Goal: Task Accomplishment & Management: Manage account settings

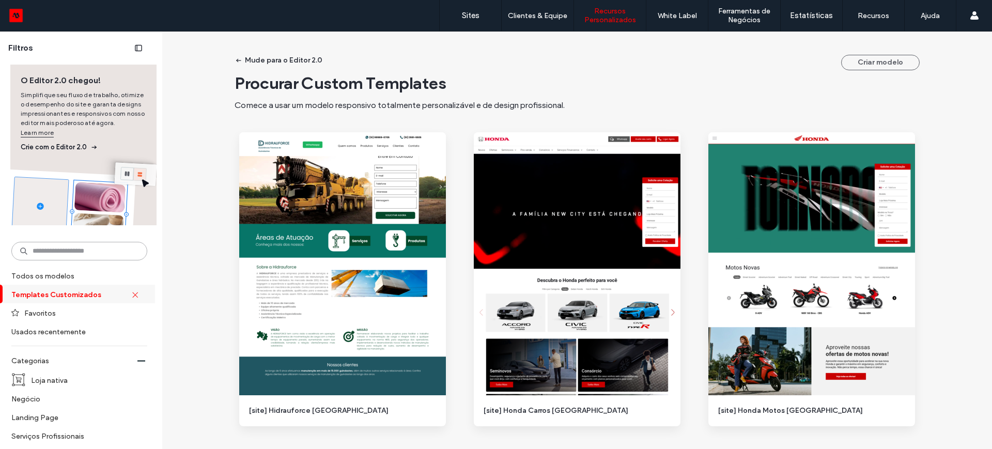
click at [61, 246] on input at bounding box center [79, 251] width 136 height 19
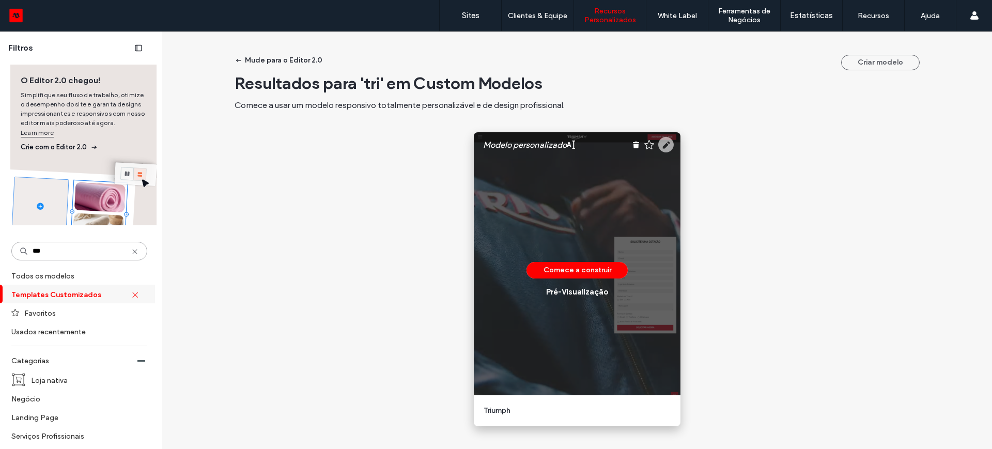
type input "***"
click at [665, 144] on use at bounding box center [666, 145] width 16 height 16
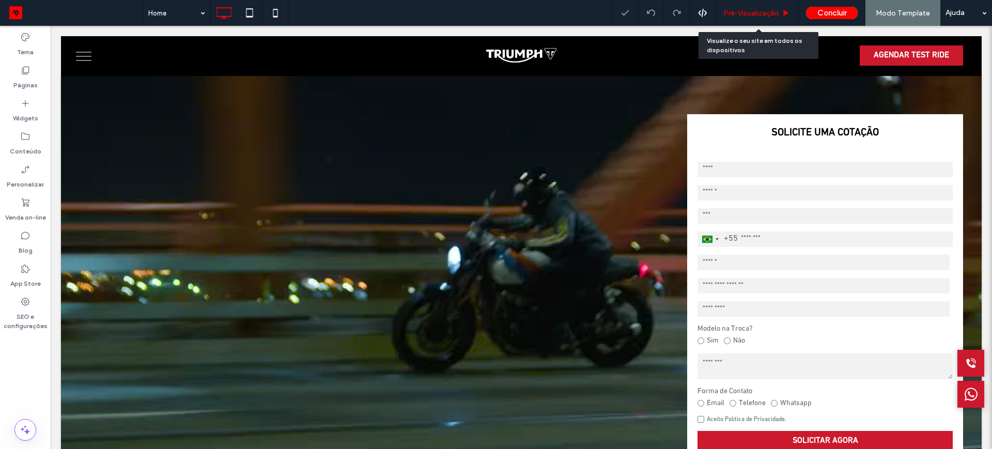
click at [745, 13] on span "Pré-Visualizaçāo" at bounding box center [752, 13] width 56 height 9
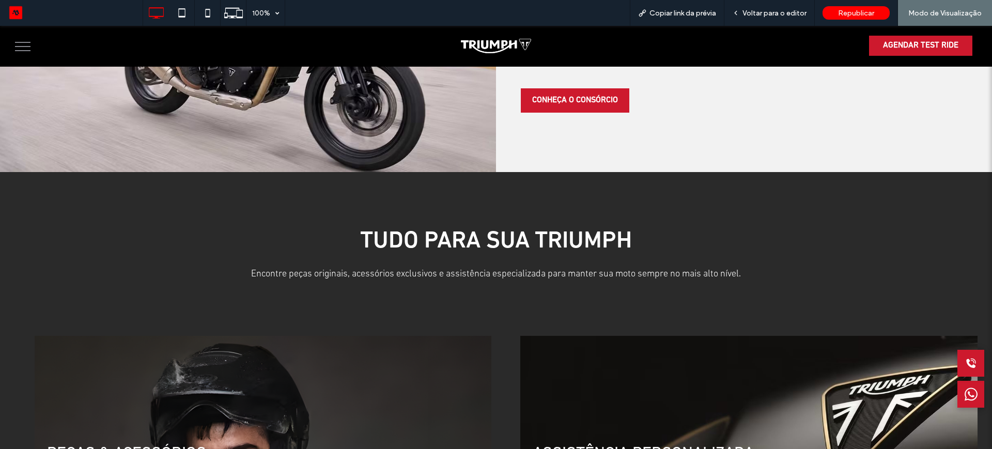
scroll to position [1453, 0]
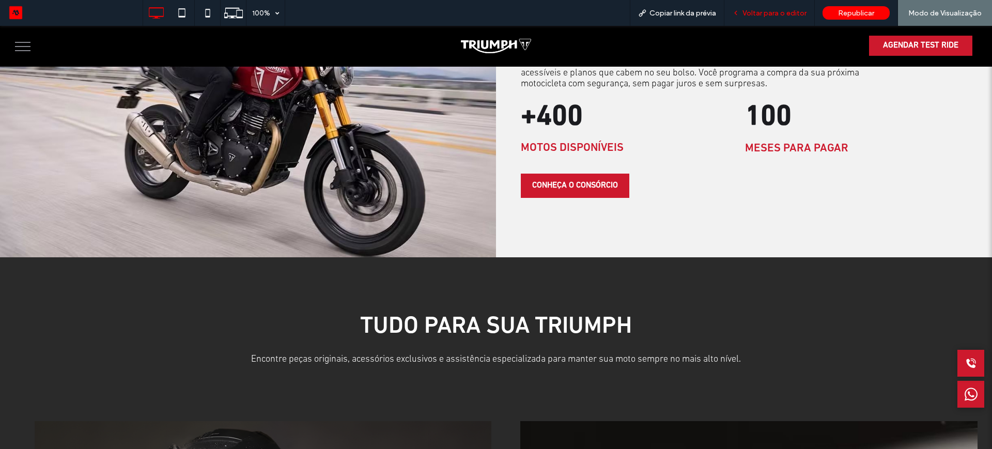
drag, startPoint x: 93, startPoint y: 43, endPoint x: 761, endPoint y: 10, distance: 668.5
click at [761, 10] on span "Voltar para o editor" at bounding box center [775, 13] width 64 height 9
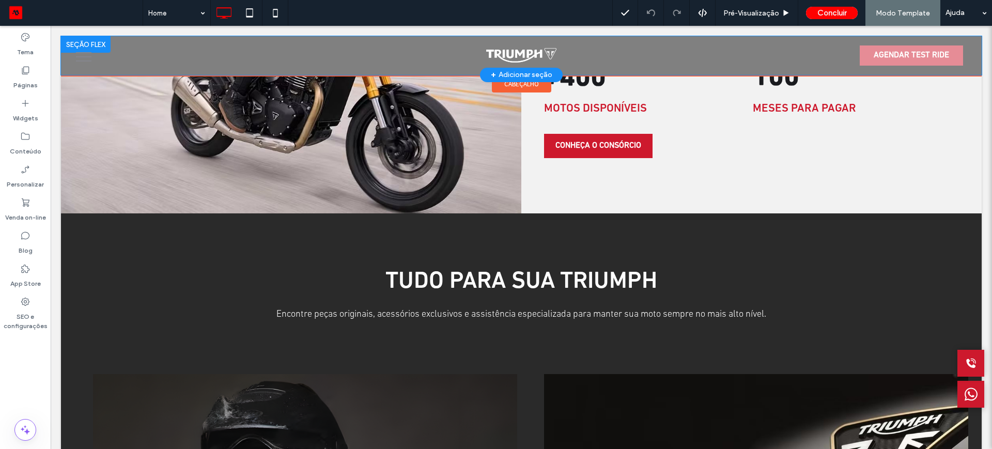
scroll to position [1417, 0]
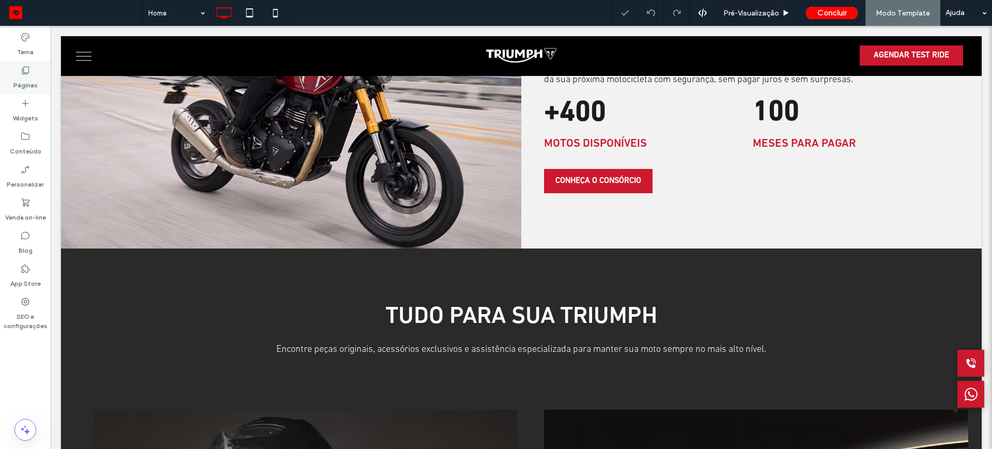
click at [23, 83] on label "Páginas" at bounding box center [25, 82] width 24 height 14
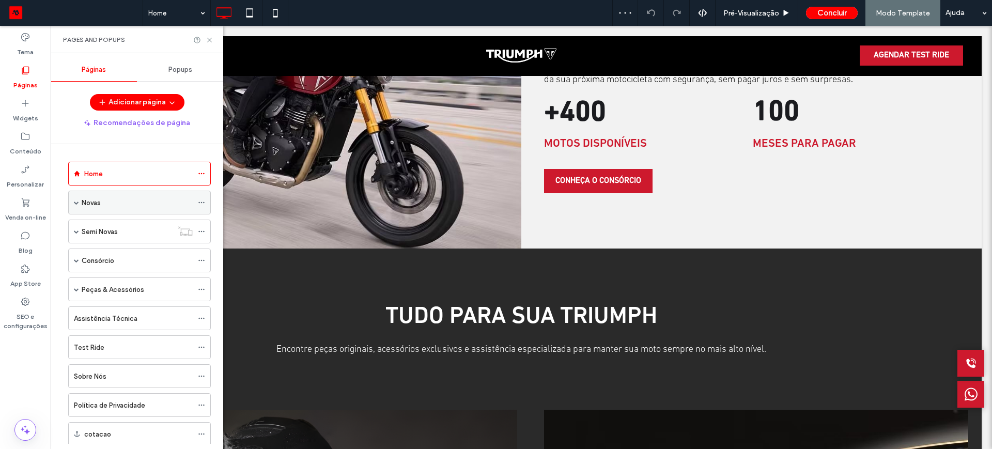
click at [75, 202] on span at bounding box center [76, 202] width 5 height 5
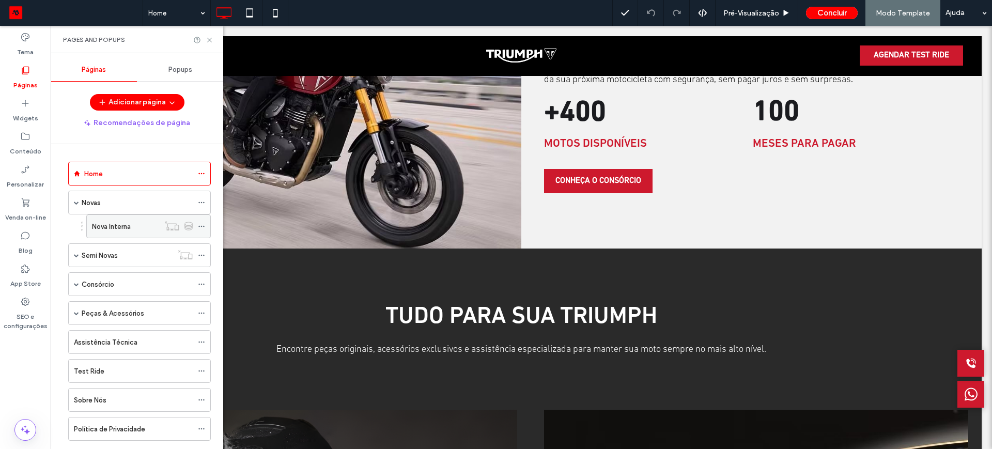
click at [196, 226] on div at bounding box center [178, 226] width 39 height 10
click at [198, 228] on icon at bounding box center [201, 226] width 7 height 7
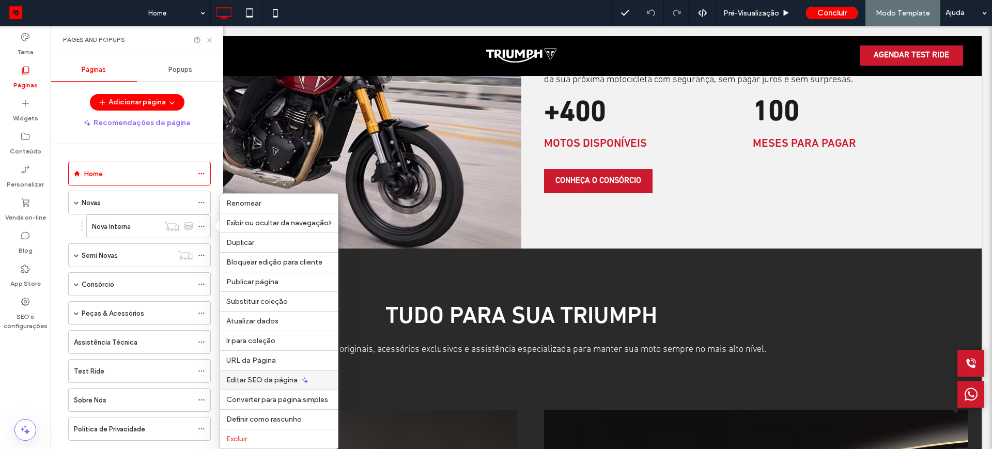
click at [263, 380] on span "Editar SEO da página" at bounding box center [261, 380] width 71 height 9
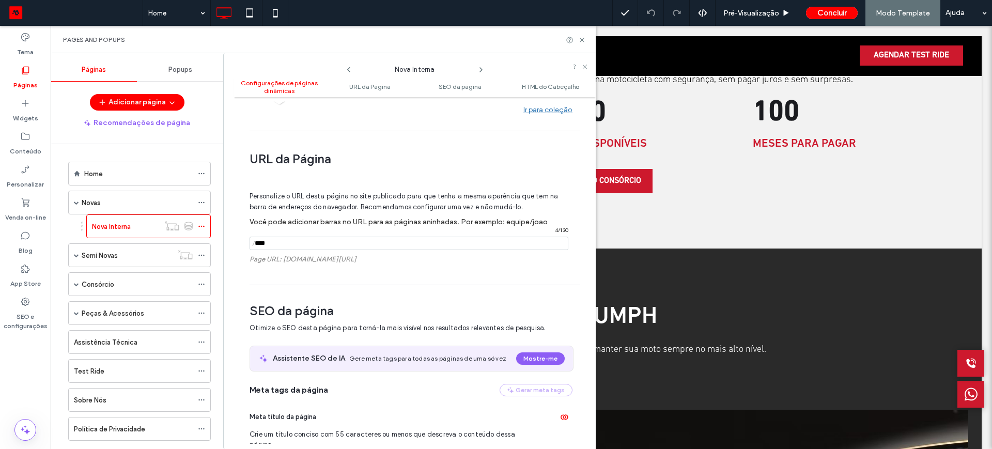
scroll to position [406, 0]
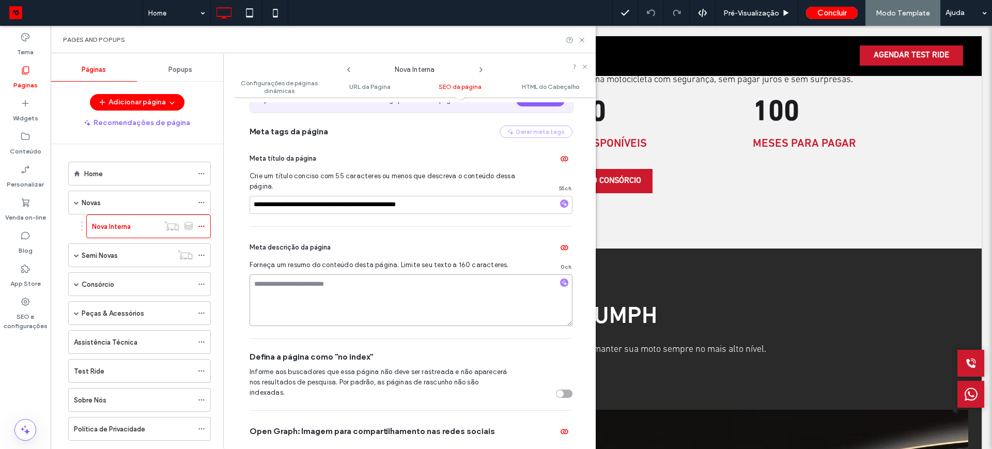
click at [360, 284] on textarea at bounding box center [411, 300] width 323 height 52
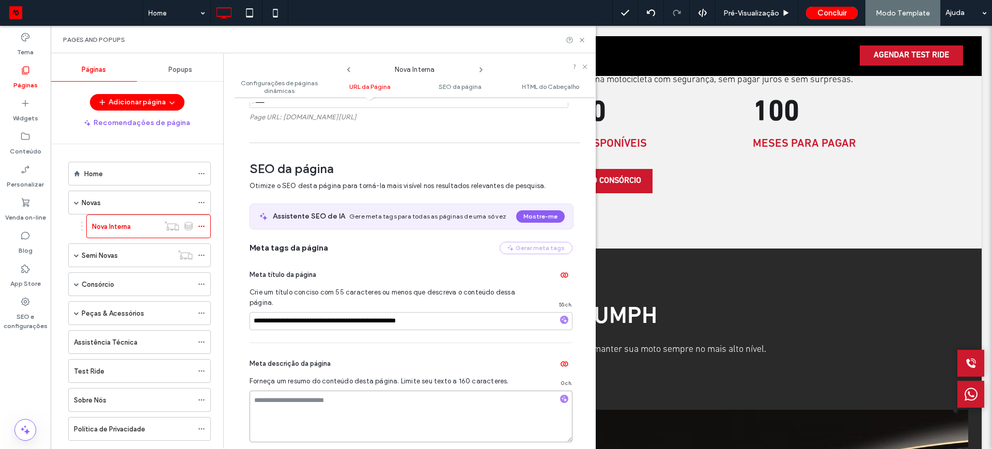
scroll to position [277, 0]
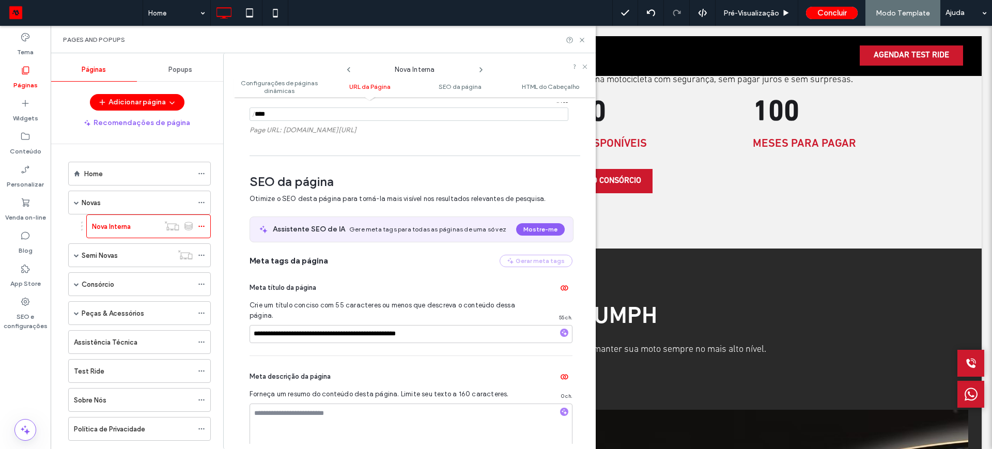
click at [360, 86] on span "URL da Página" at bounding box center [369, 87] width 41 height 8
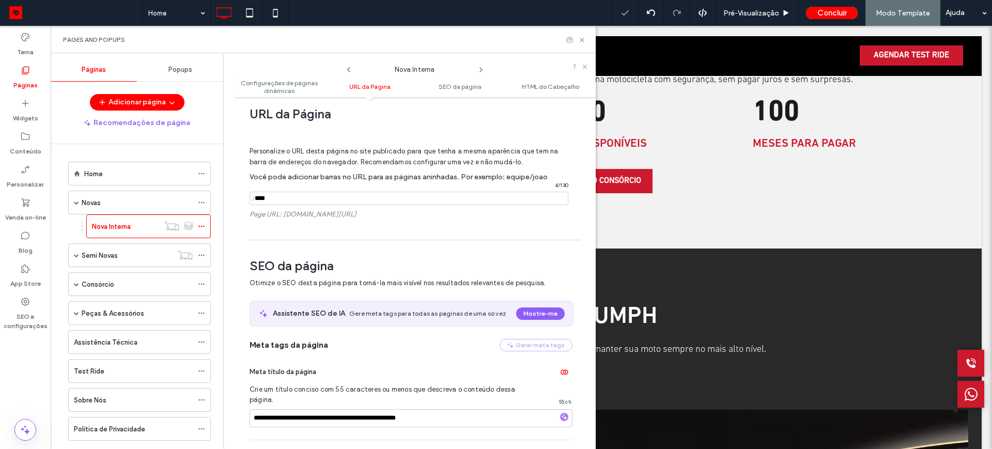
scroll to position [182, 0]
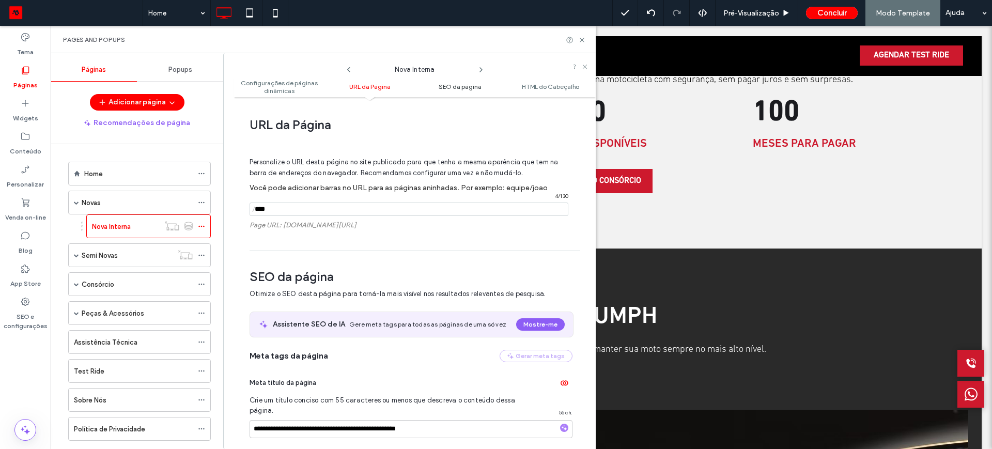
click at [457, 88] on span "SEO da página" at bounding box center [460, 87] width 43 height 8
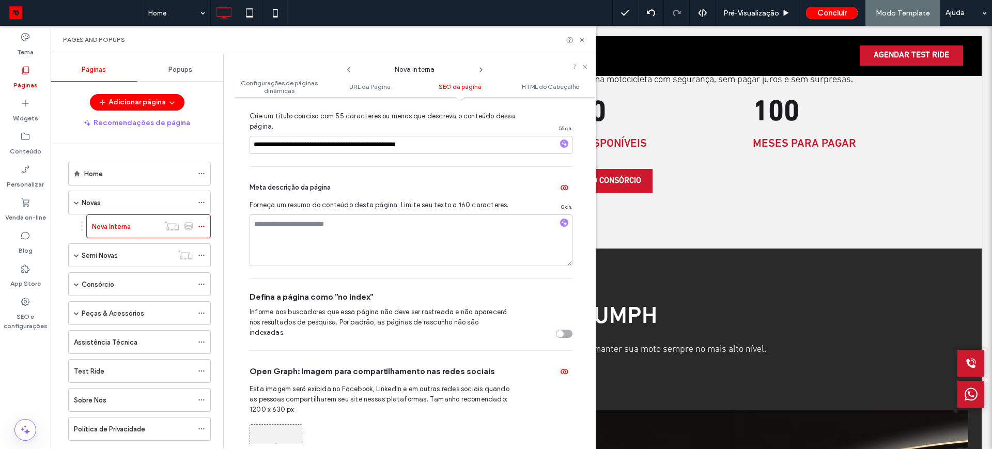
scroll to position [530, 0]
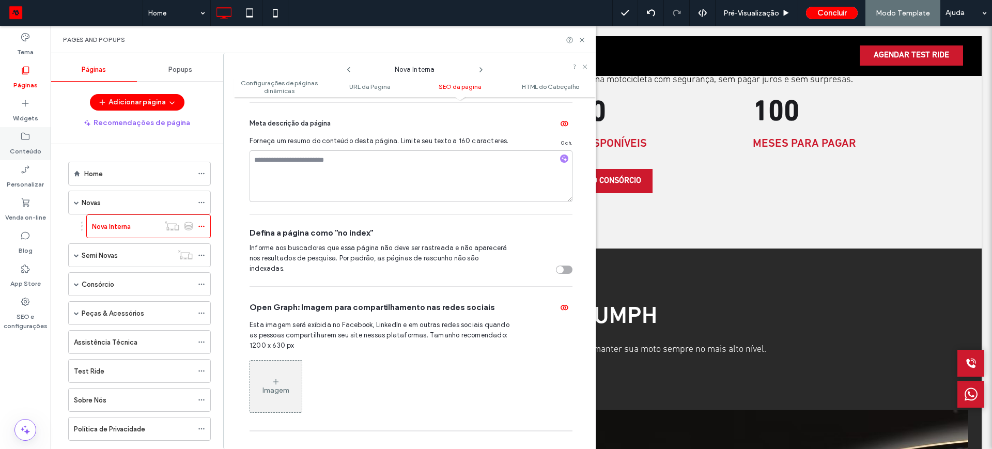
click at [26, 149] on label "Conteúdo" at bounding box center [26, 149] width 32 height 14
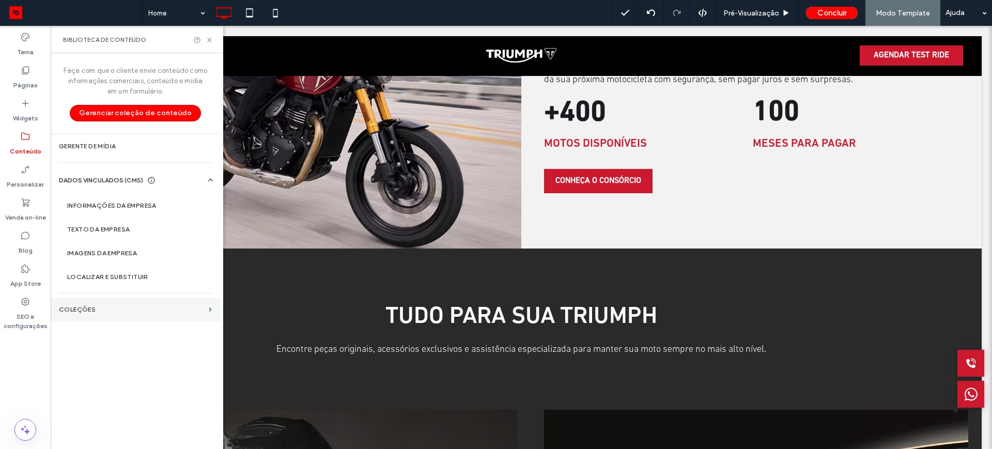
click at [77, 305] on section "COLEÇÕES" at bounding box center [136, 310] width 170 height 24
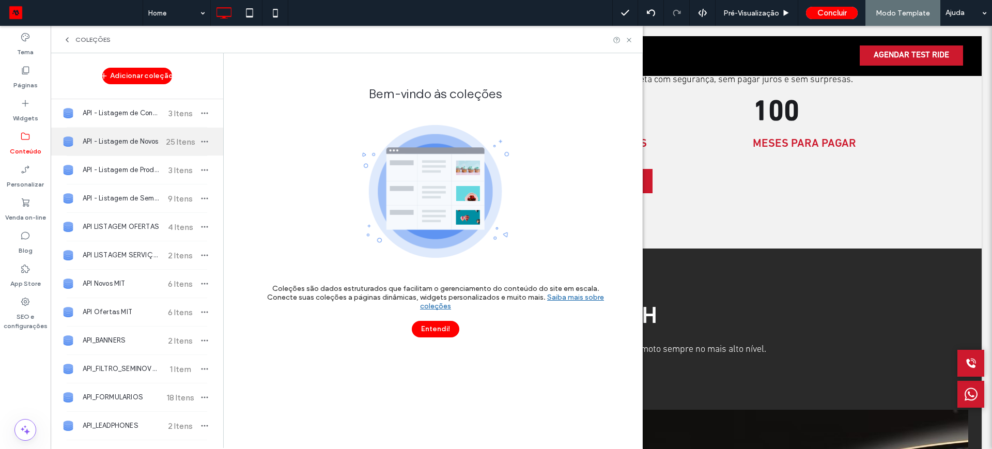
click at [118, 138] on span "API - Listagem de Novos" at bounding box center [121, 141] width 77 height 10
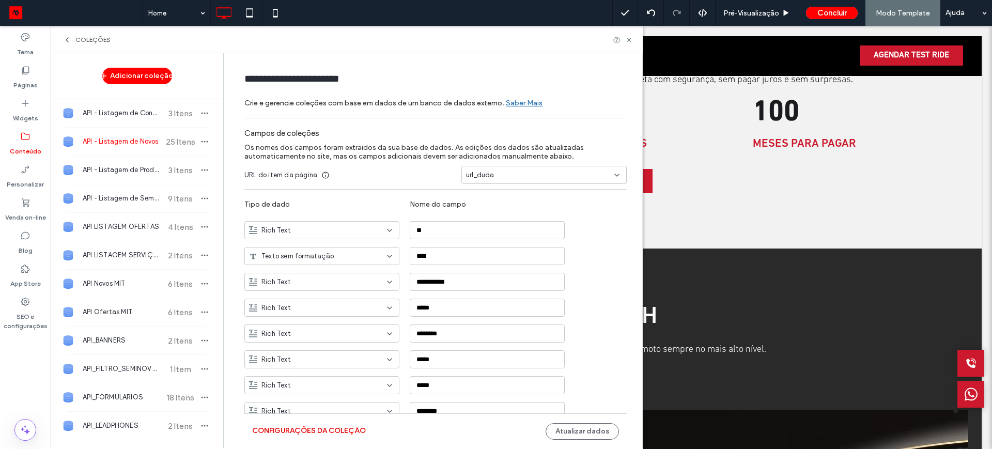
click at [289, 430] on button "Configurações da coleção" at bounding box center [309, 431] width 114 height 17
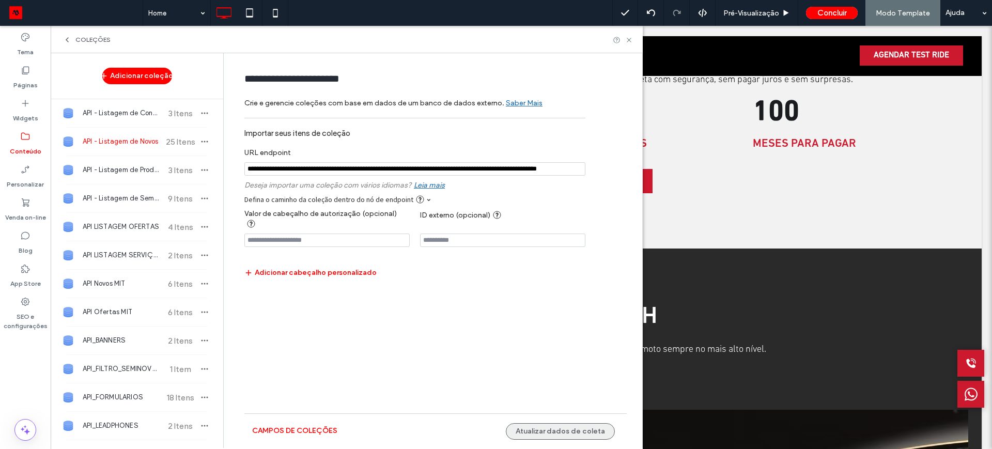
click at [558, 427] on button "Atualizar dados de coleta" at bounding box center [560, 431] width 109 height 17
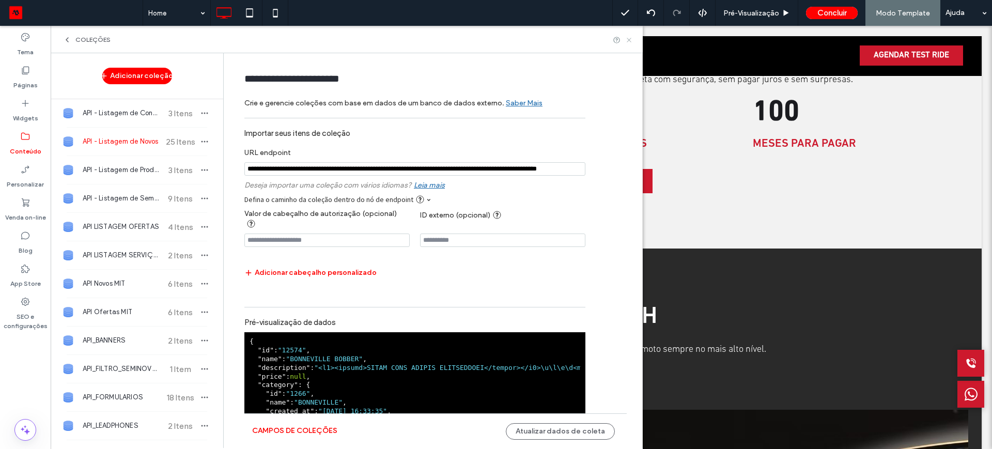
drag, startPoint x: 579, startPoint y: 13, endPoint x: 630, endPoint y: 39, distance: 56.9
click at [630, 39] on icon at bounding box center [629, 40] width 8 height 8
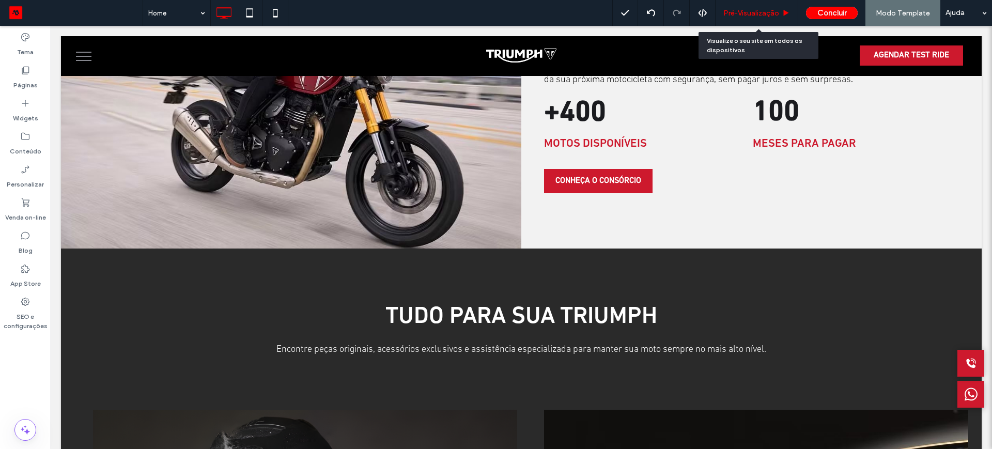
click at [755, 17] on div "Pré-Visualizaçāo" at bounding box center [757, 13] width 83 height 26
click at [744, 13] on span "Pré-Visualizaçāo" at bounding box center [752, 13] width 56 height 9
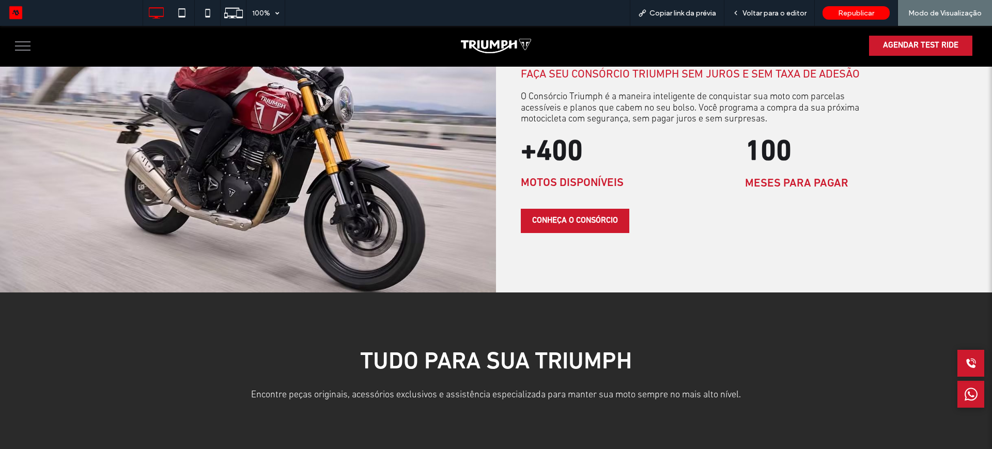
scroll to position [1453, 0]
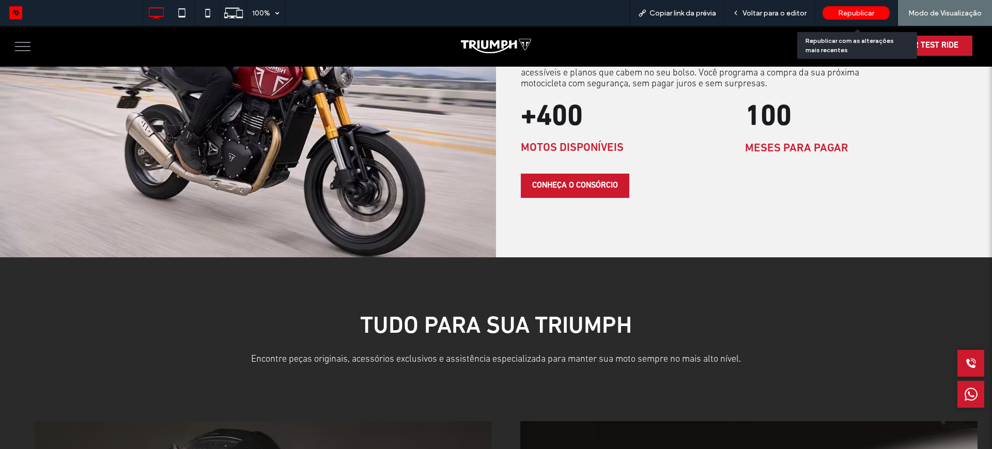
click at [850, 12] on span "Republicar" at bounding box center [856, 13] width 36 height 9
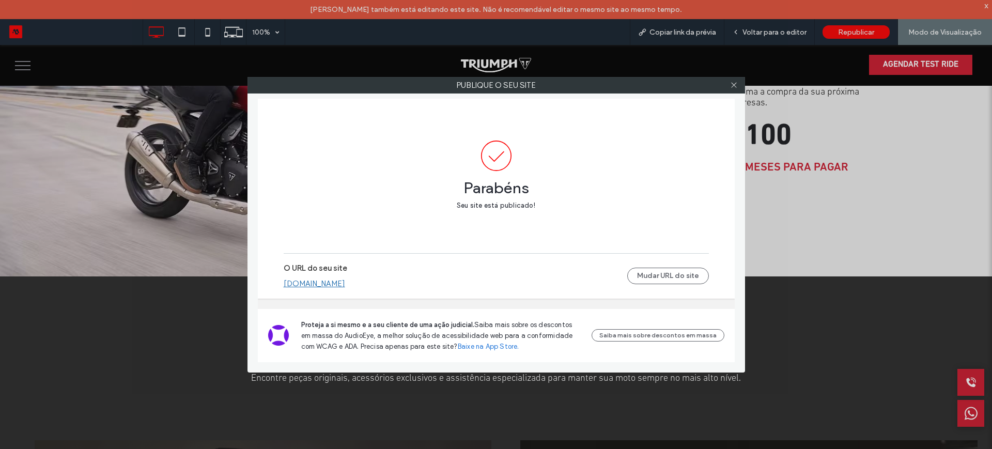
click at [334, 283] on link "[DOMAIN_NAME]" at bounding box center [314, 283] width 61 height 9
click at [735, 82] on icon at bounding box center [734, 85] width 8 height 8
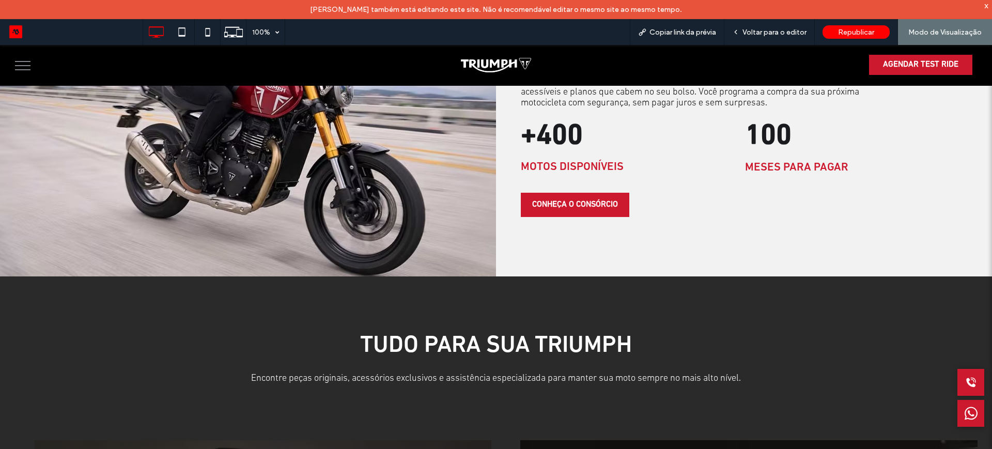
click at [469, 63] on img at bounding box center [496, 65] width 70 height 14
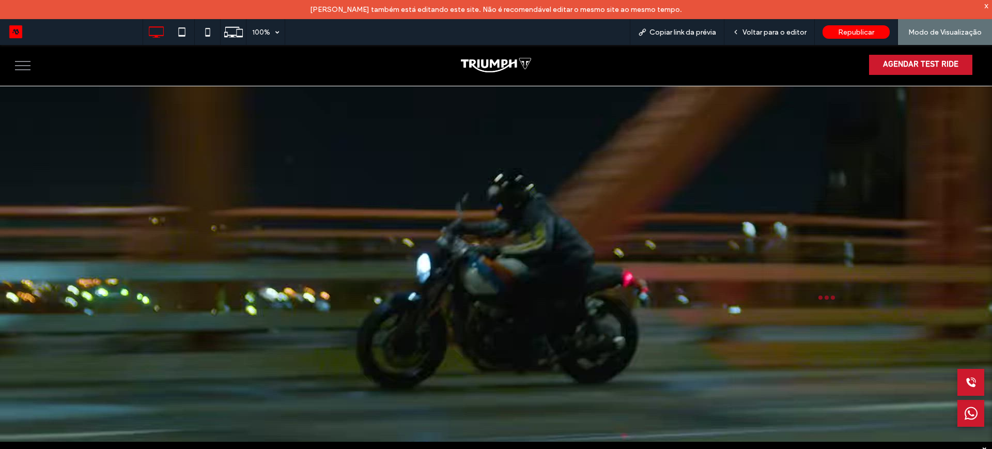
scroll to position [0, 0]
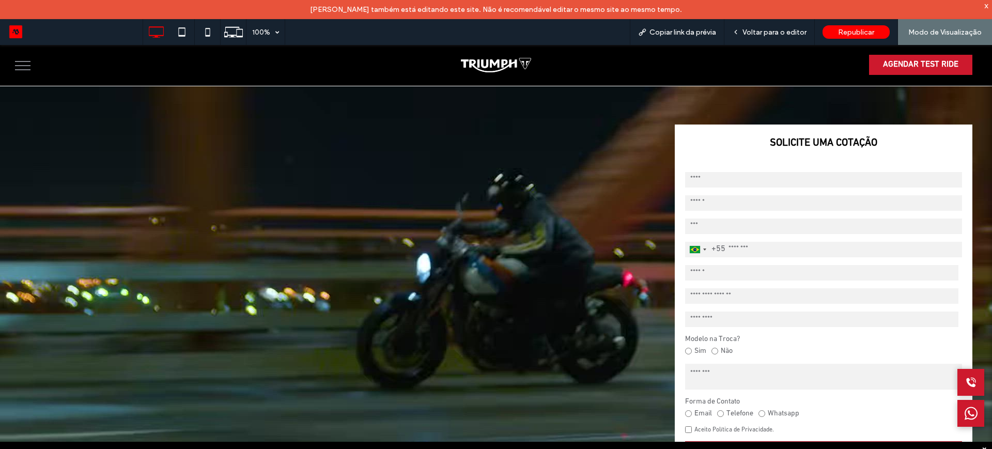
click at [987, 6] on div "x" at bounding box center [987, 5] width 5 height 9
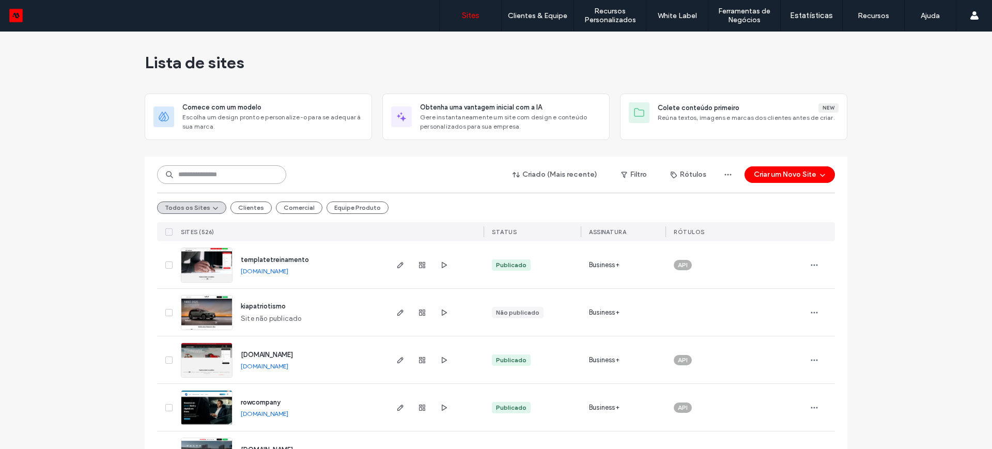
click at [247, 172] on input at bounding box center [221, 174] width 129 height 19
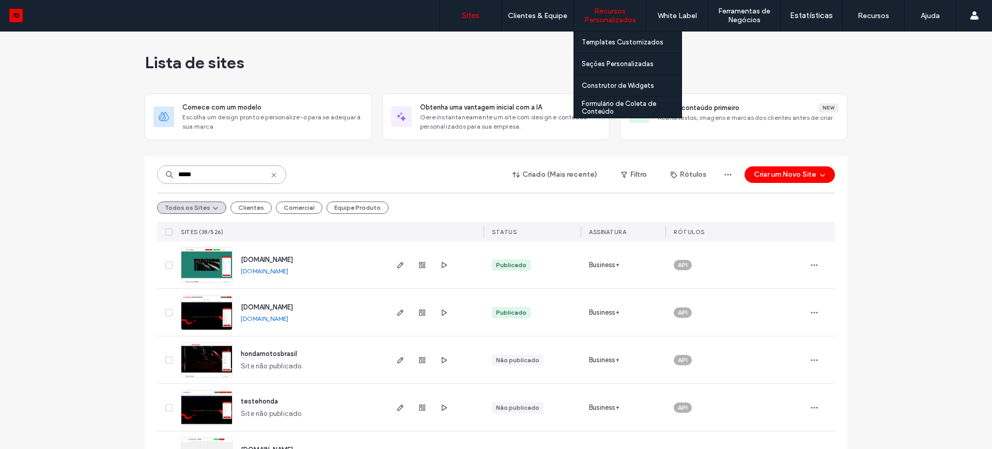
type input "*****"
click at [616, 13] on label "Recursos Personalizados" at bounding box center [610, 16] width 72 height 18
click at [601, 42] on label "Templates Customizados" at bounding box center [623, 42] width 82 height 8
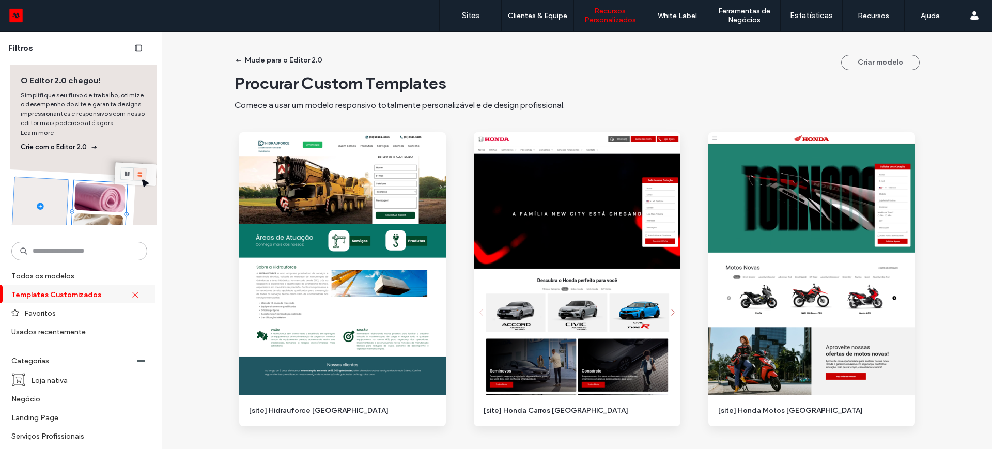
click at [82, 251] on input at bounding box center [79, 251] width 136 height 19
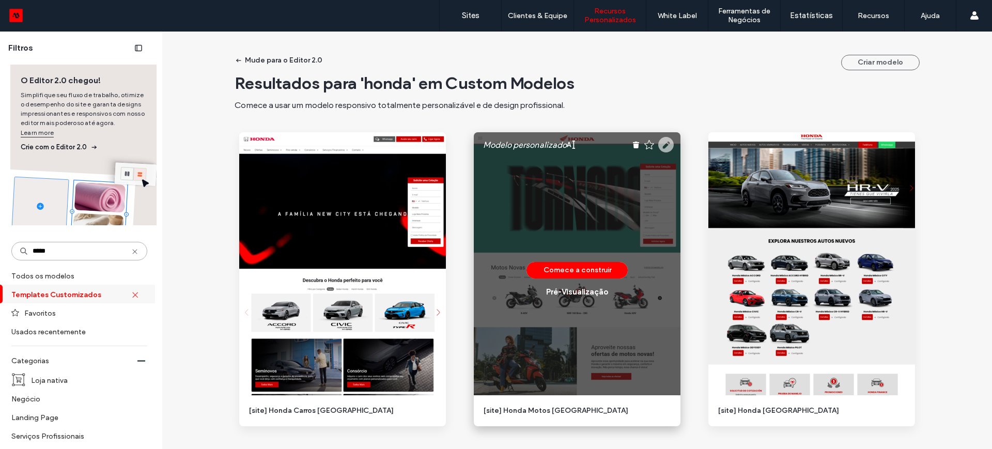
type input "*****"
click at [664, 144] on icon at bounding box center [666, 145] width 16 height 16
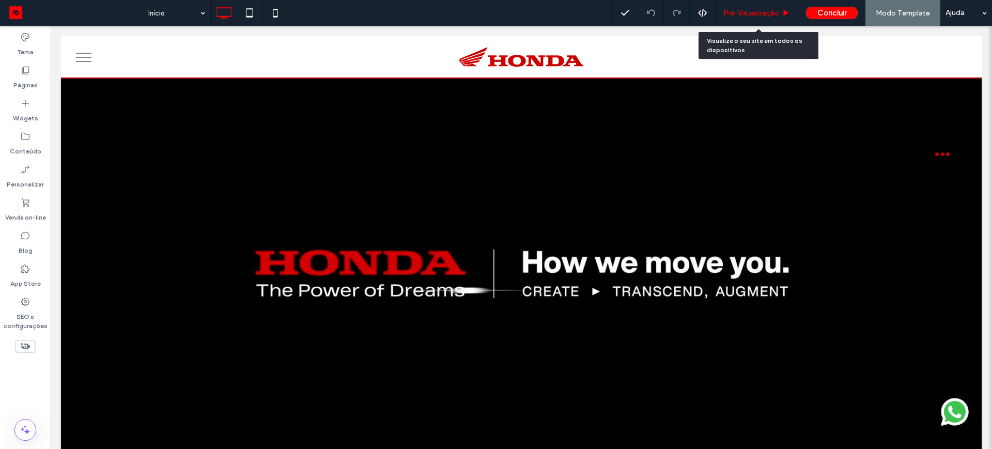
click at [739, 9] on span "Pré-Visualizaçāo" at bounding box center [752, 13] width 56 height 9
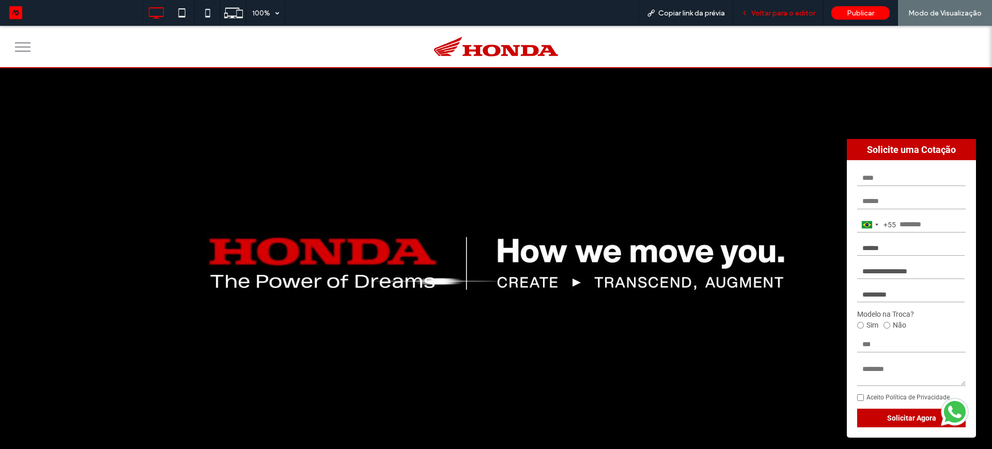
click at [761, 12] on span "Voltar para o editor" at bounding box center [783, 13] width 64 height 9
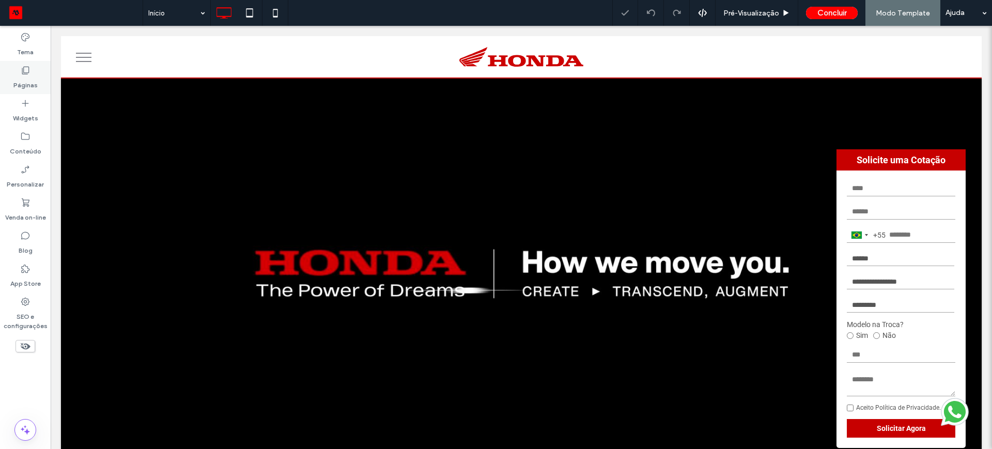
click at [32, 80] on label "Páginas" at bounding box center [25, 82] width 24 height 14
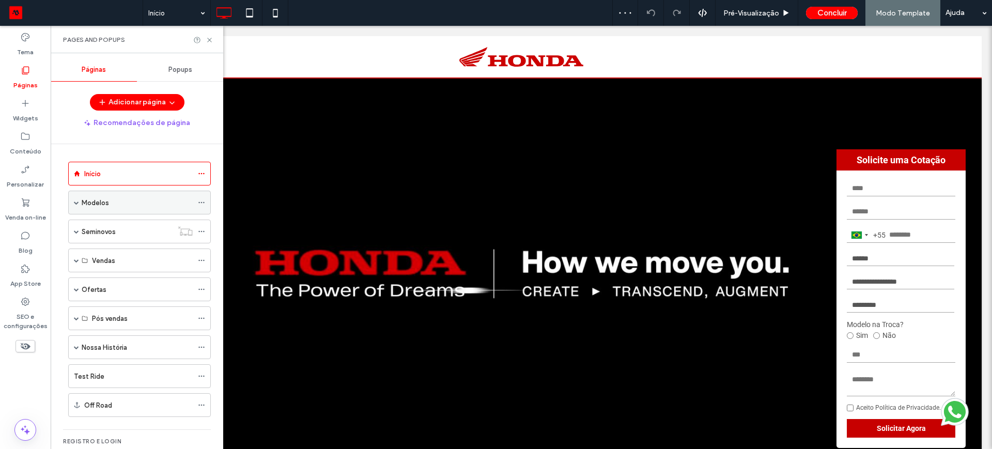
click at [79, 206] on span at bounding box center [76, 202] width 5 height 23
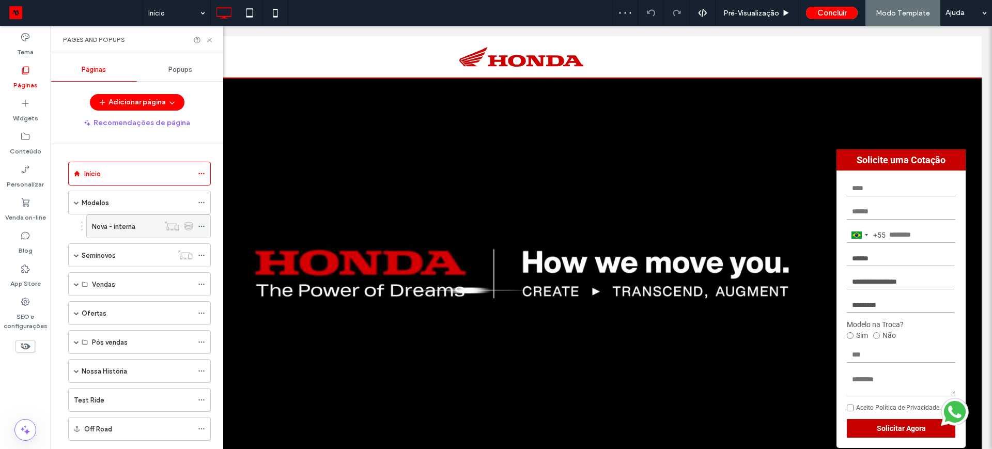
click at [205, 224] on icon at bounding box center [201, 226] width 7 height 7
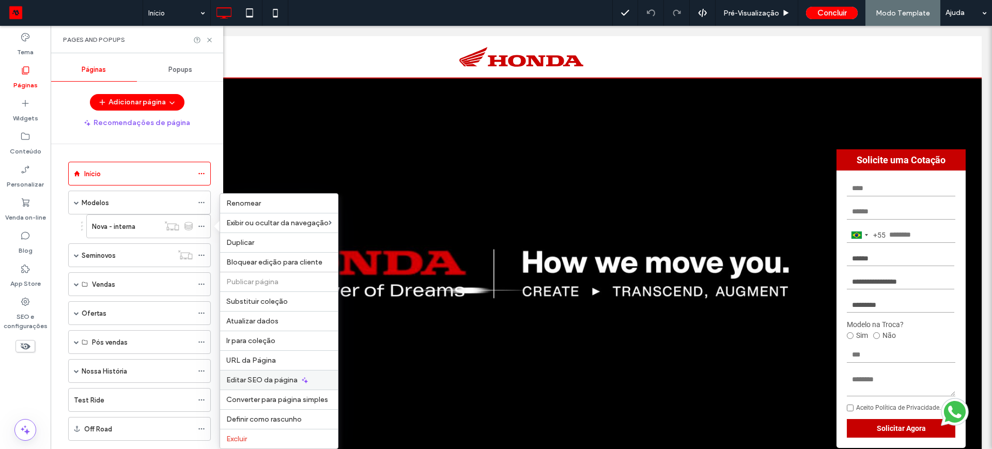
click at [266, 381] on span "Editar SEO da página" at bounding box center [261, 380] width 71 height 9
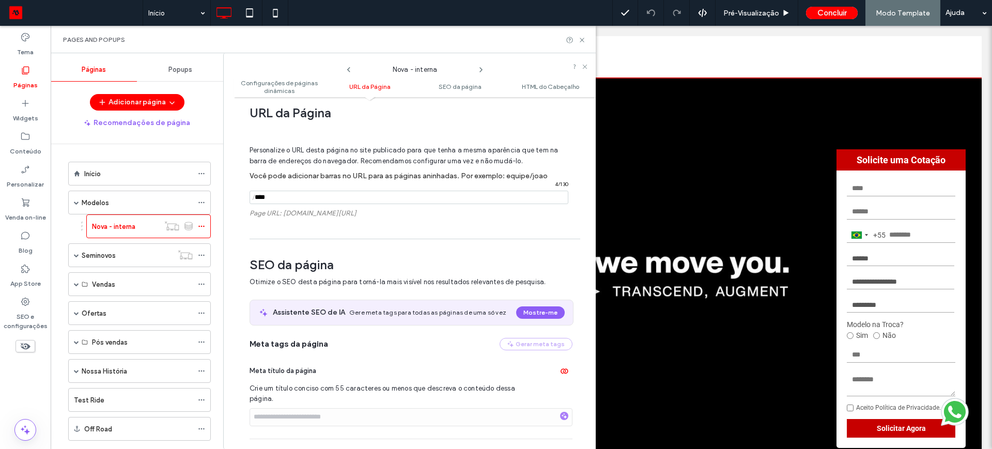
scroll to position [323, 0]
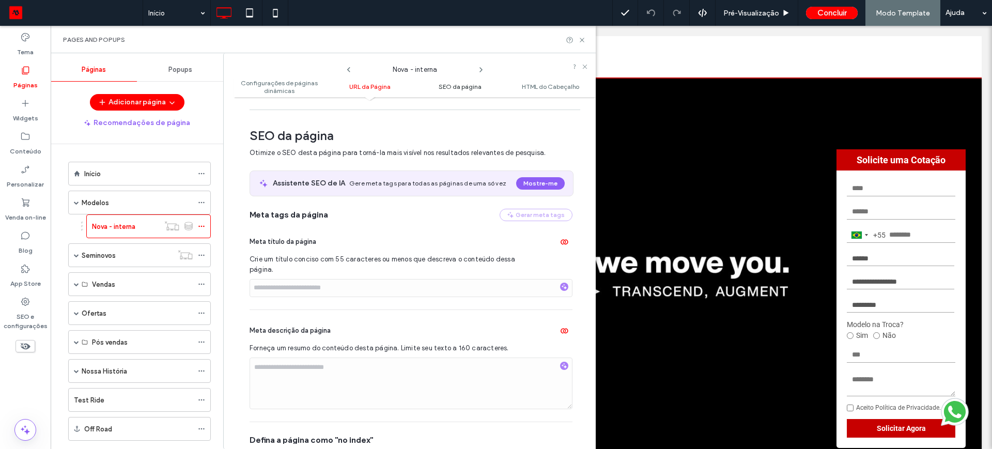
click at [444, 86] on span "SEO da página" at bounding box center [460, 87] width 43 height 8
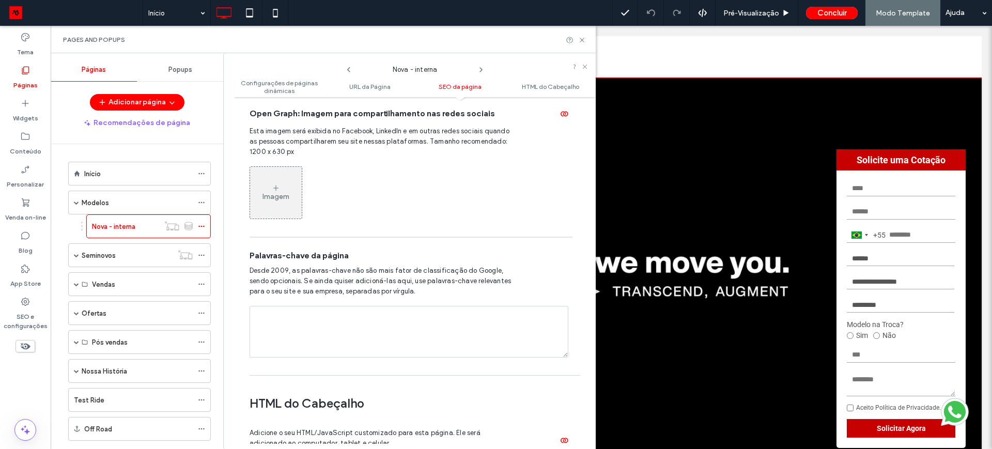
scroll to position [789, 0]
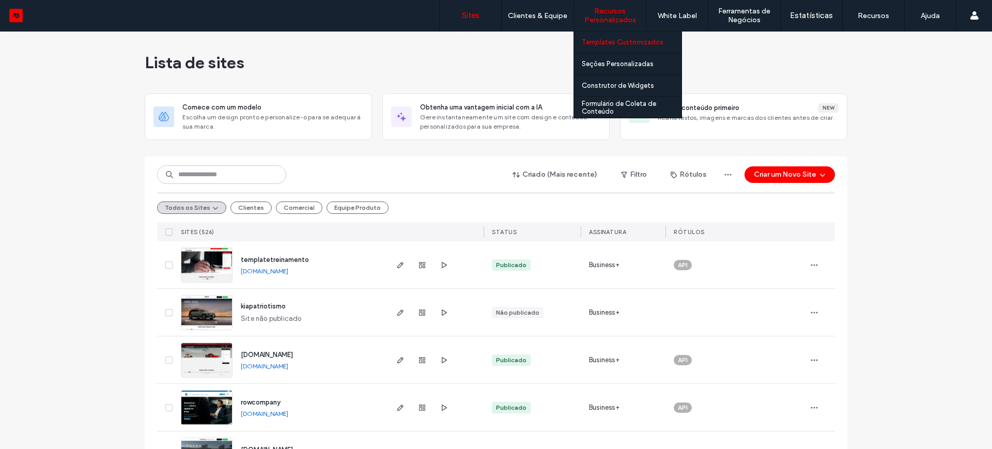
click at [610, 41] on label "Templates Customizados" at bounding box center [623, 42] width 82 height 8
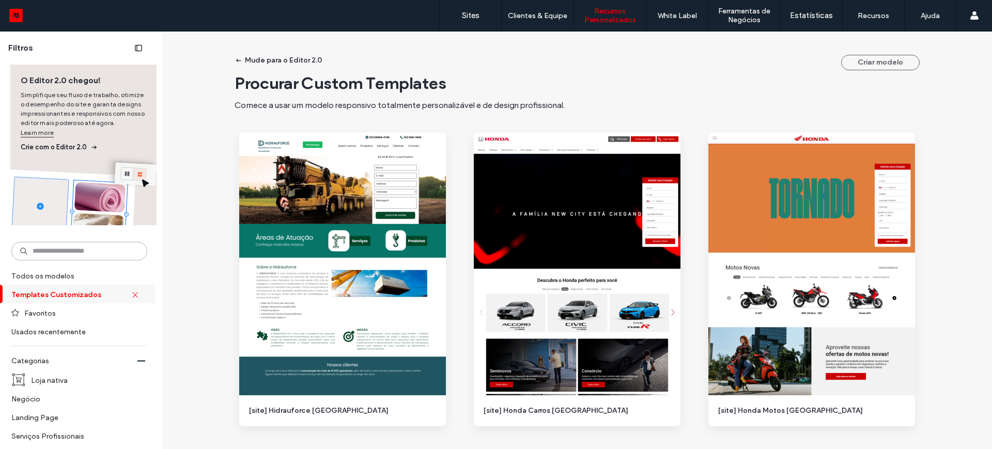
click at [55, 251] on input at bounding box center [79, 251] width 136 height 19
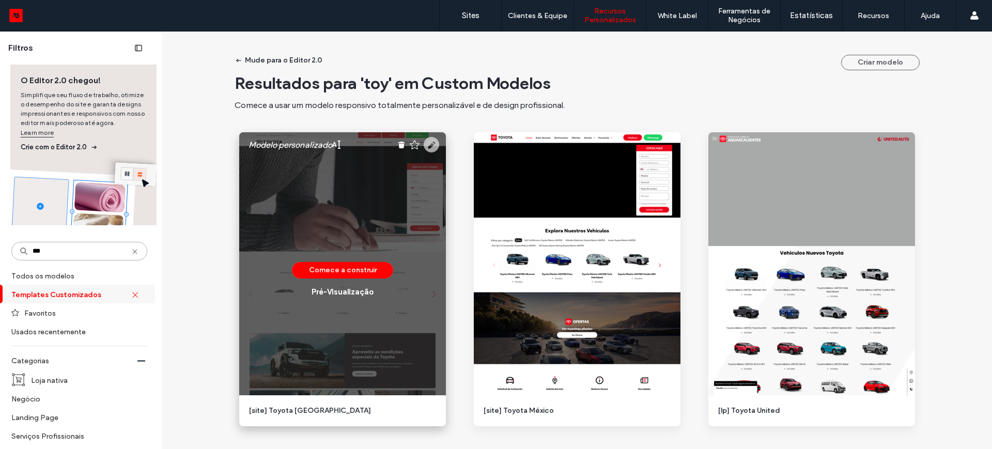
type input "***"
click at [430, 146] on use at bounding box center [432, 145] width 16 height 16
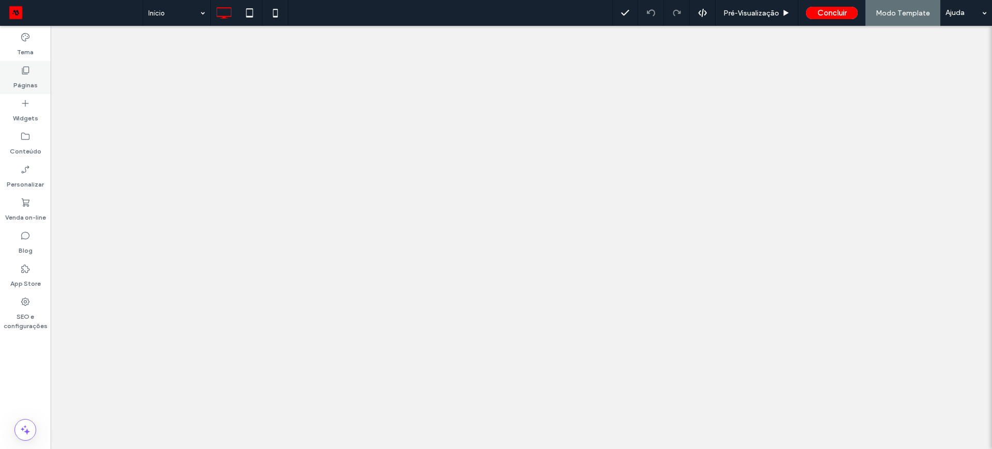
click at [24, 81] on label "Páginas" at bounding box center [25, 82] width 24 height 14
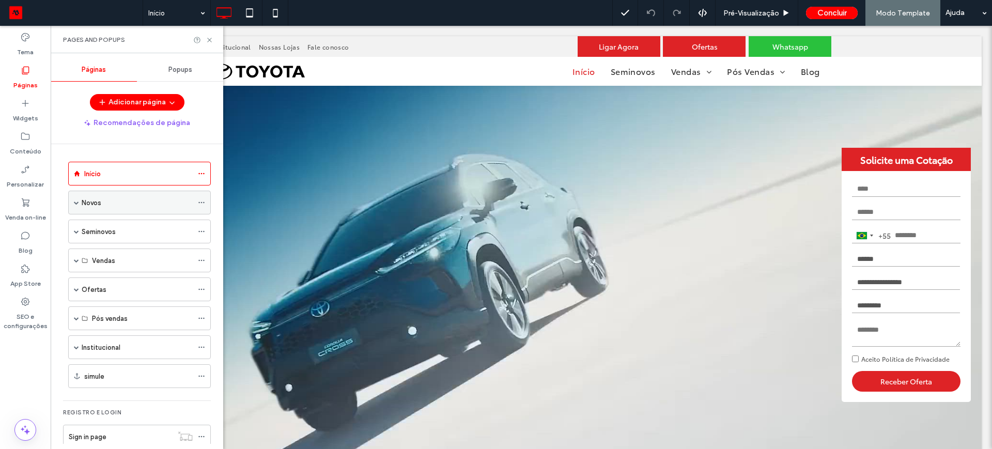
click at [76, 201] on span at bounding box center [76, 202] width 5 height 5
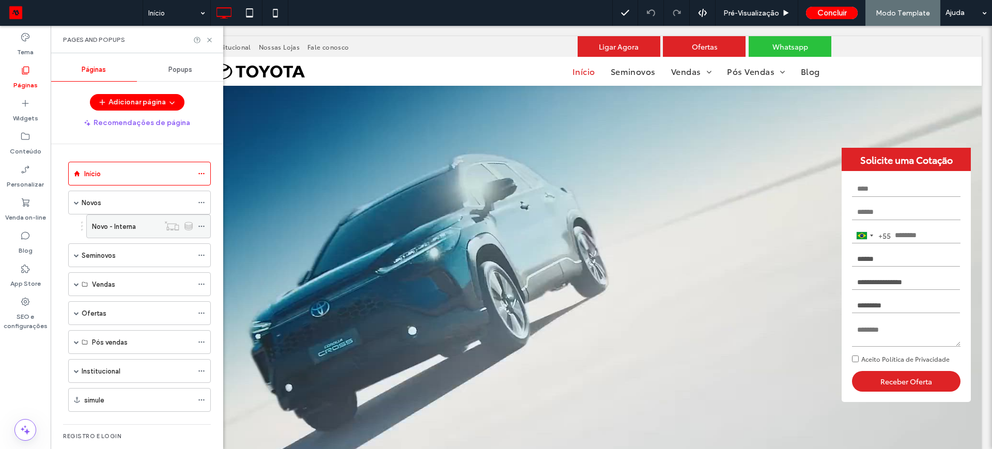
click at [204, 224] on icon at bounding box center [201, 226] width 7 height 7
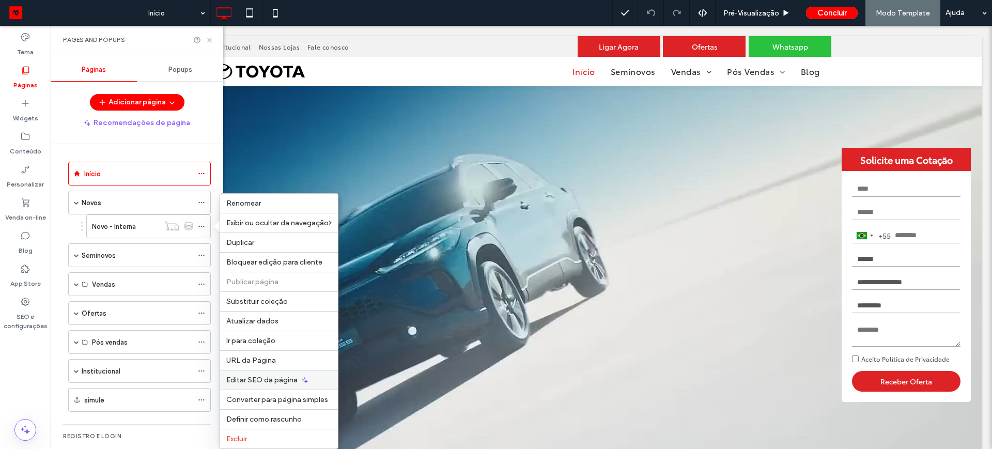
click at [252, 378] on span "Editar SEO da página" at bounding box center [261, 380] width 71 height 9
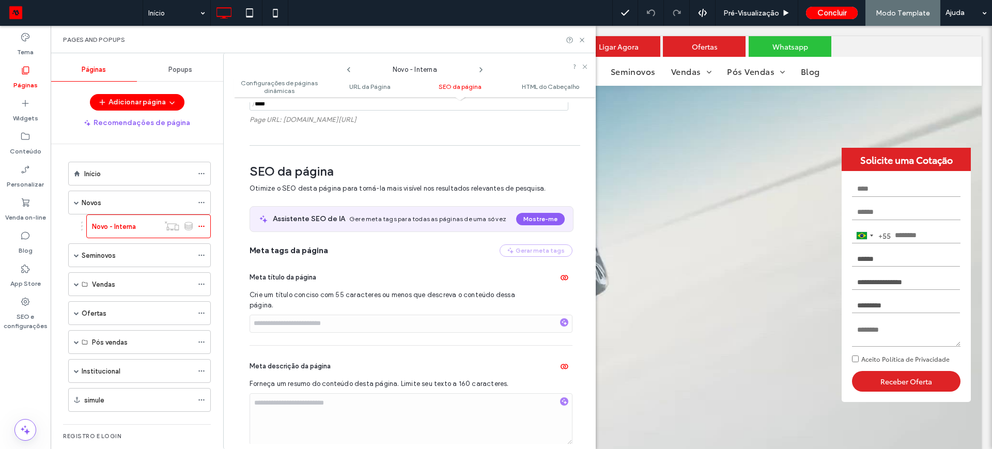
scroll to position [277, 0]
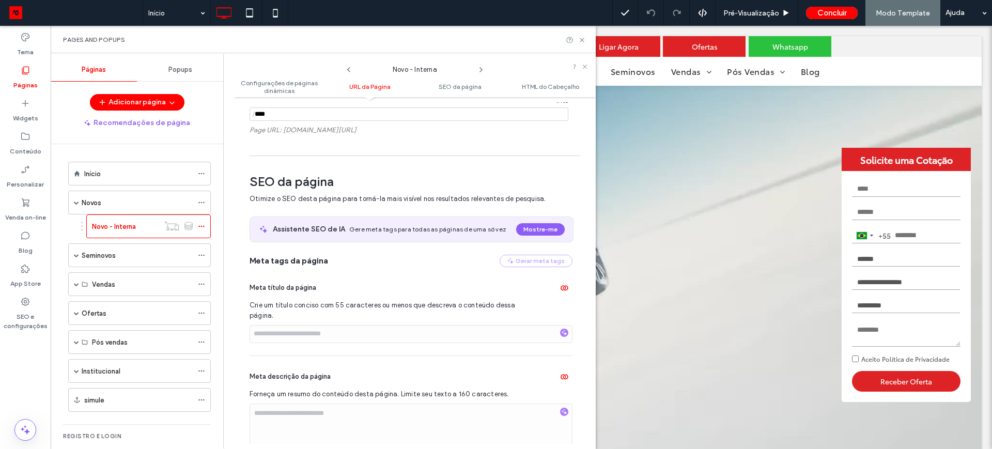
click at [359, 85] on span "URL da Página" at bounding box center [369, 87] width 41 height 8
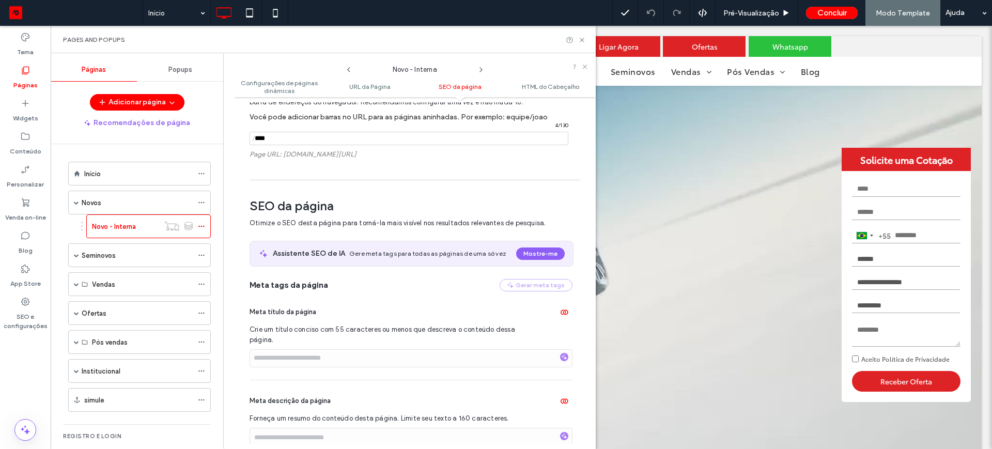
scroll to position [247, 0]
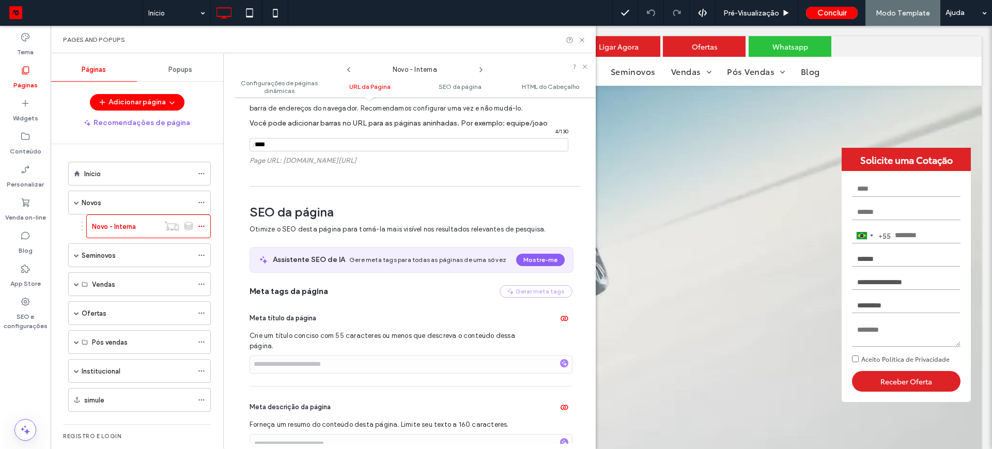
click at [359, 85] on span "URL da Página" at bounding box center [369, 87] width 41 height 8
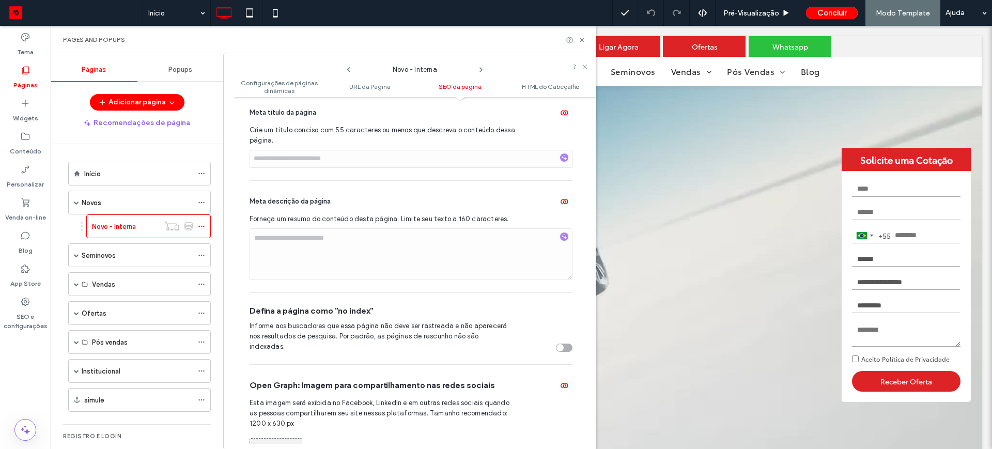
scroll to position [388, 0]
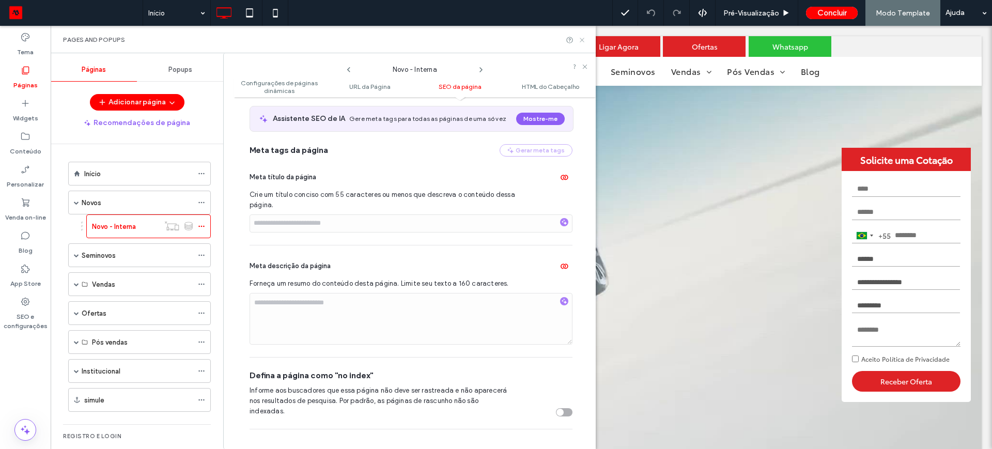
click at [581, 41] on icon at bounding box center [582, 40] width 8 height 8
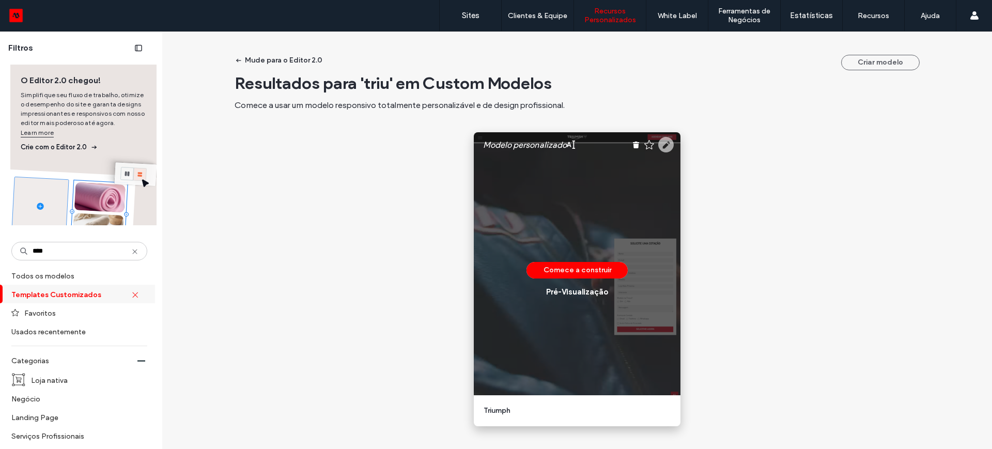
type input "****"
click at [666, 145] on use at bounding box center [666, 145] width 16 height 16
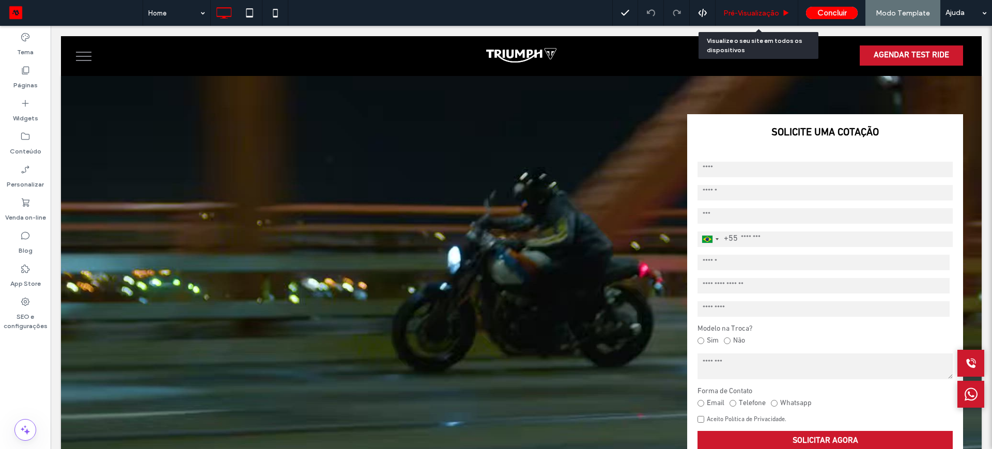
click at [753, 9] on span "Pré-Visualizaçāo" at bounding box center [752, 13] width 56 height 9
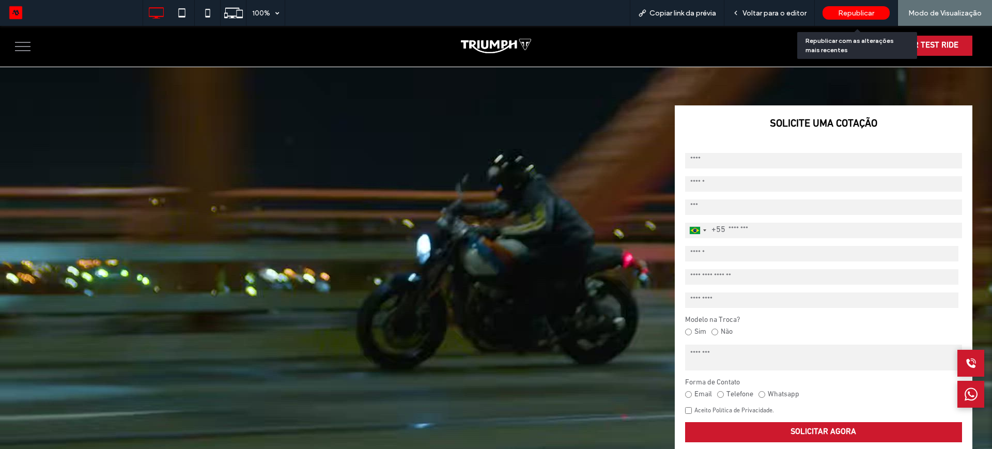
click at [858, 12] on span "Republicar" at bounding box center [856, 13] width 36 height 9
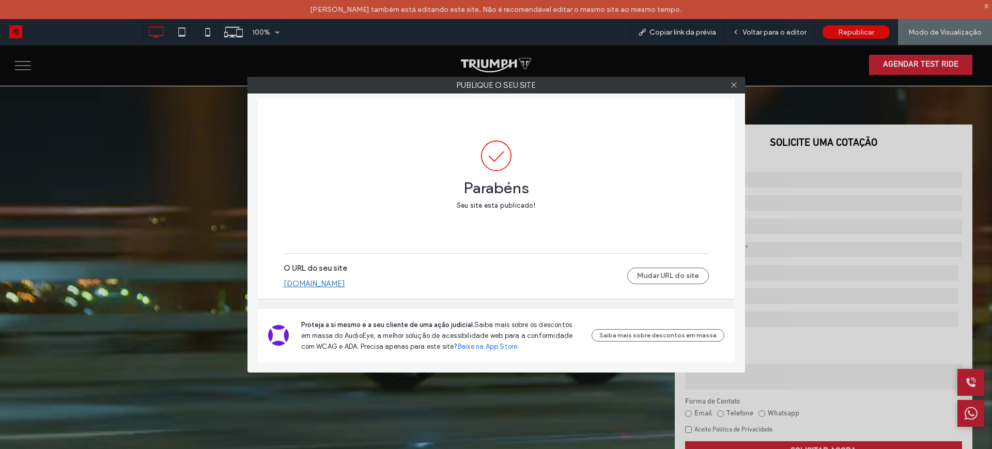
click at [329, 285] on link "[DOMAIN_NAME]" at bounding box center [314, 283] width 61 height 9
drag, startPoint x: 340, startPoint y: 282, endPoint x: 546, endPoint y: 224, distance: 213.7
click at [340, 282] on link "[DOMAIN_NAME]" at bounding box center [314, 283] width 61 height 9
click at [735, 81] on icon at bounding box center [734, 85] width 8 height 8
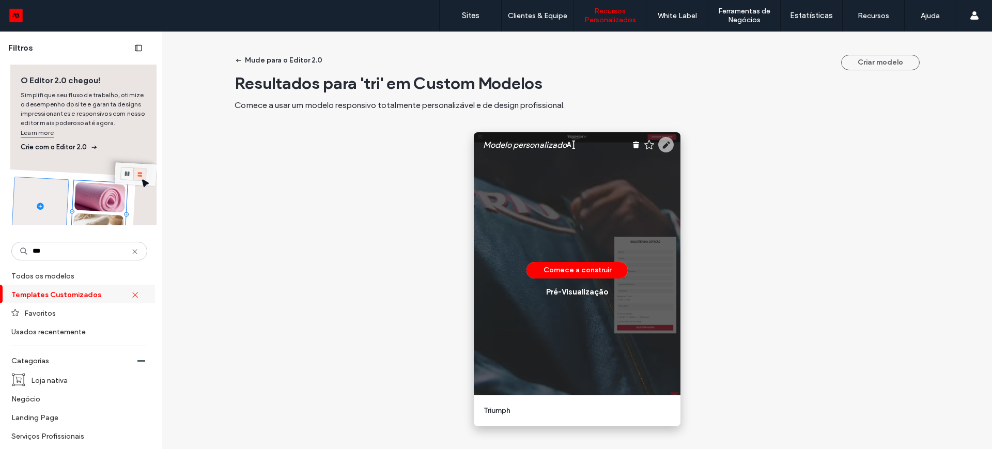
click at [665, 144] on use at bounding box center [666, 145] width 16 height 16
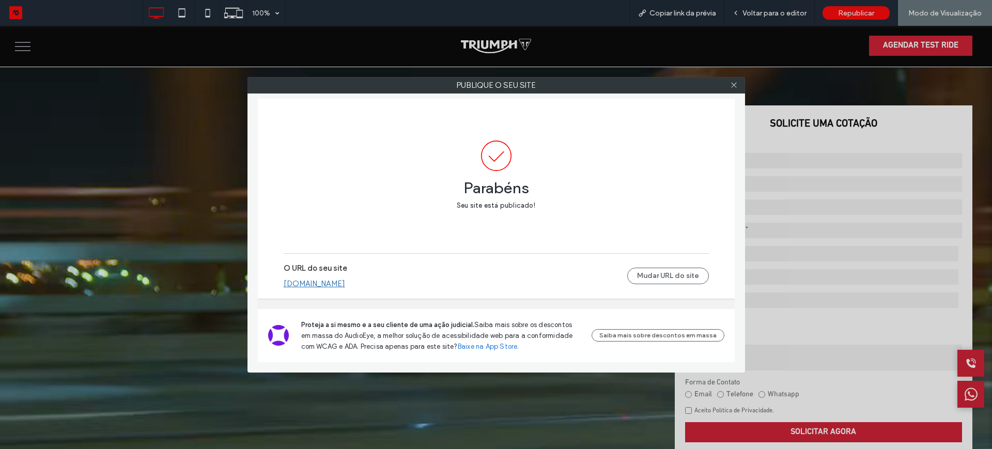
click at [313, 283] on link "[DOMAIN_NAME]" at bounding box center [314, 283] width 61 height 9
click at [734, 82] on icon at bounding box center [734, 85] width 8 height 8
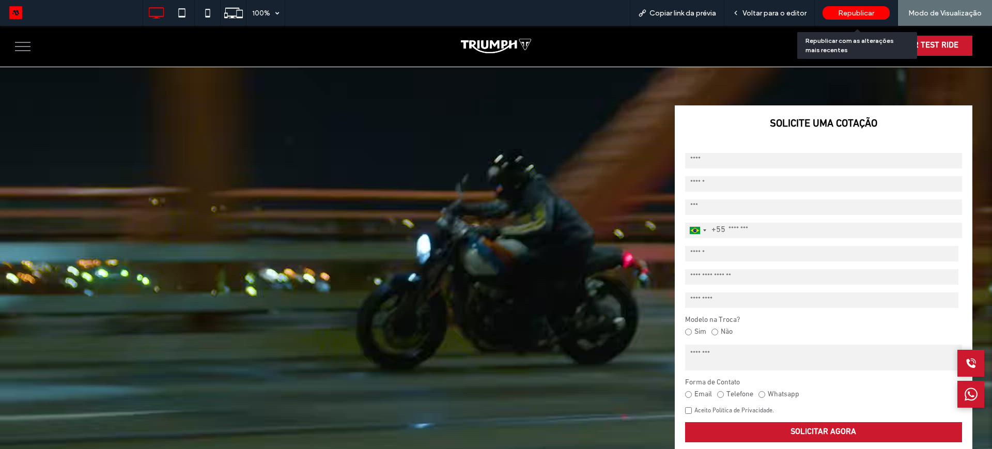
click at [860, 12] on span "Republicar" at bounding box center [856, 13] width 36 height 9
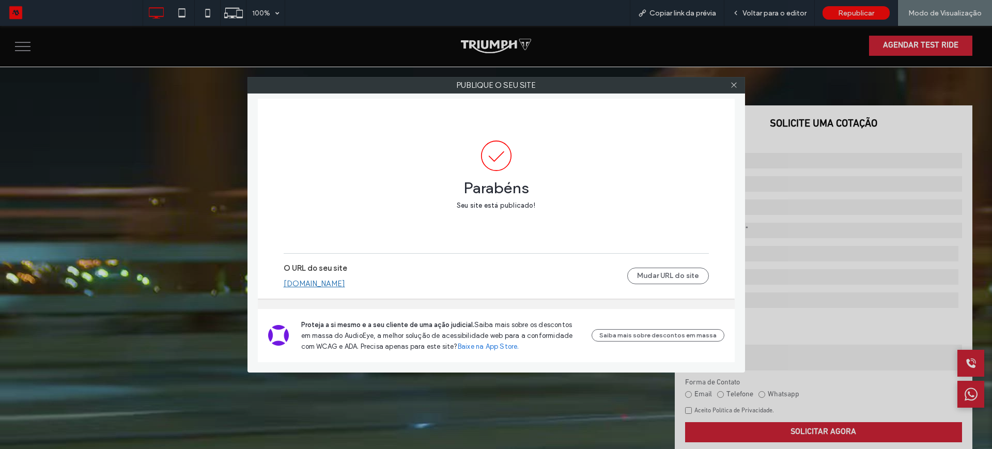
click at [326, 284] on link "[DOMAIN_NAME]" at bounding box center [314, 283] width 61 height 9
